Goal: Task Accomplishment & Management: Complete application form

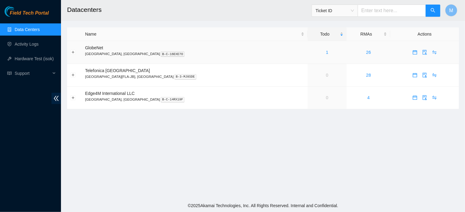
click at [311, 50] on div "1" at bounding box center [327, 52] width 32 height 7
click at [35, 44] on link "Activity Logs" at bounding box center [27, 44] width 24 height 5
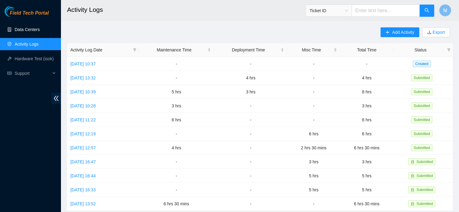
click at [31, 31] on link "Data Centers" at bounding box center [27, 29] width 25 height 5
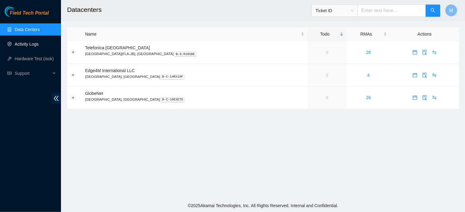
click at [26, 42] on link "Activity Logs" at bounding box center [27, 44] width 24 height 5
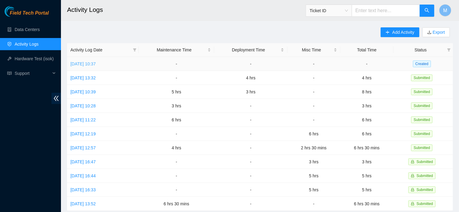
click at [87, 66] on link "[DATE] 10:37" at bounding box center [82, 64] width 25 height 5
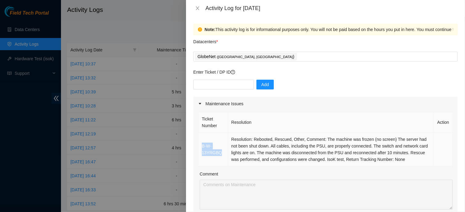
drag, startPoint x: 199, startPoint y: 152, endPoint x: 231, endPoint y: 156, distance: 31.9
click at [228, 156] on td "B-W-13YRGBQ" at bounding box center [213, 150] width 30 height 34
copy link "B-W-13YRGBQ"
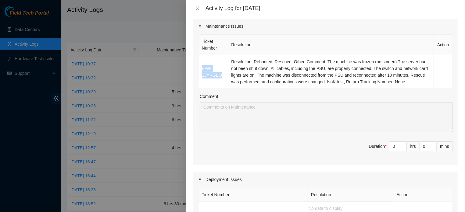
scroll to position [85, 0]
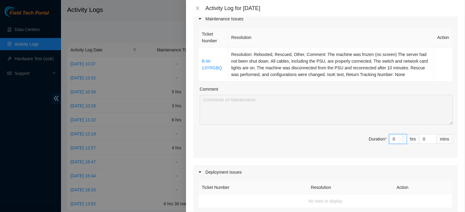
click at [391, 144] on input "0" at bounding box center [397, 139] width 17 height 9
type input "2"
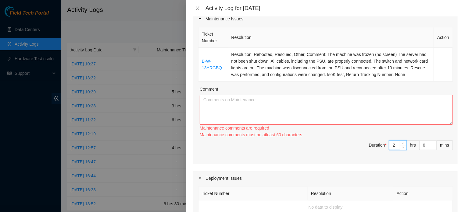
type input "2"
click at [228, 112] on textarea "Comment" at bounding box center [326, 110] width 253 height 30
paste textarea "The machine was frozen (no screen) The server had not been shut down. All cable…"
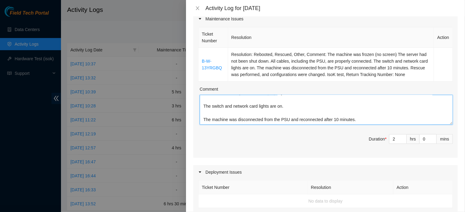
scroll to position [55, 0]
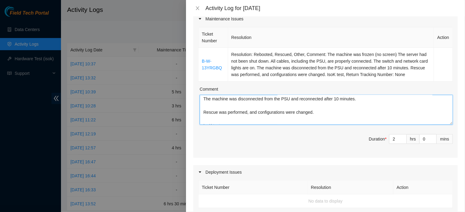
type textarea "The machine was frozen (no screen) The server had not been shut down. All cable…"
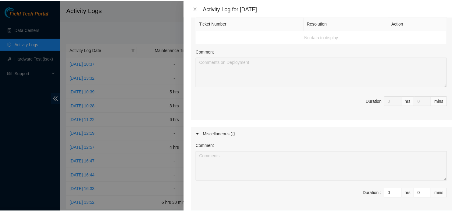
scroll to position [338, 0]
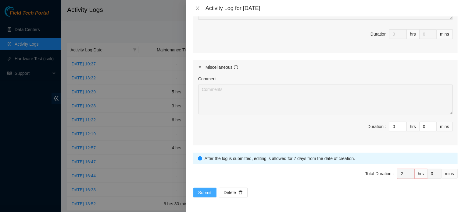
click at [204, 194] on span "Submit" at bounding box center [204, 192] width 13 height 7
